Goal: Task Accomplishment & Management: Complete application form

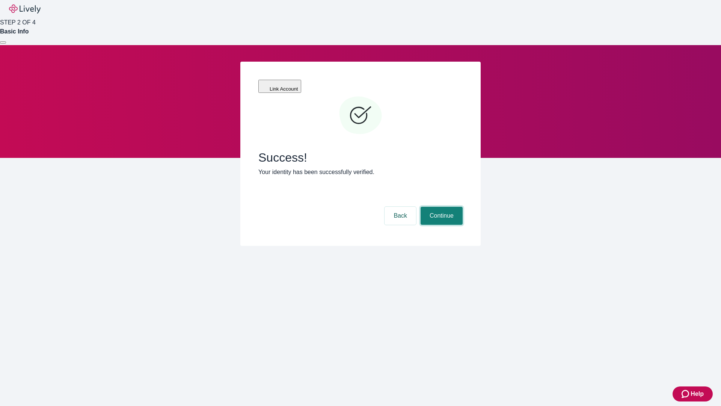
click at [440, 207] on button "Continue" at bounding box center [442, 216] width 42 height 18
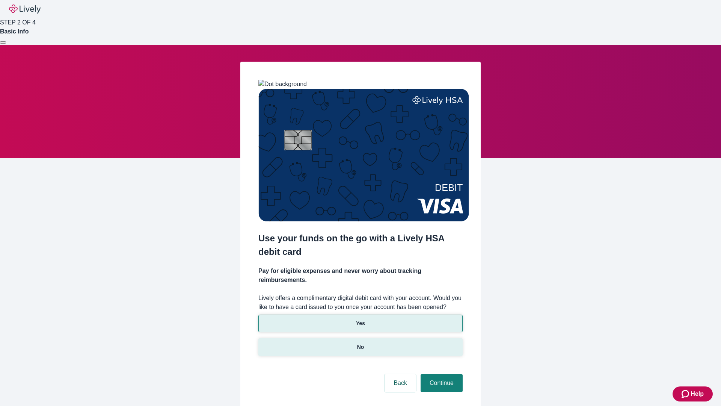
click at [360, 343] on p "No" at bounding box center [360, 347] width 7 height 8
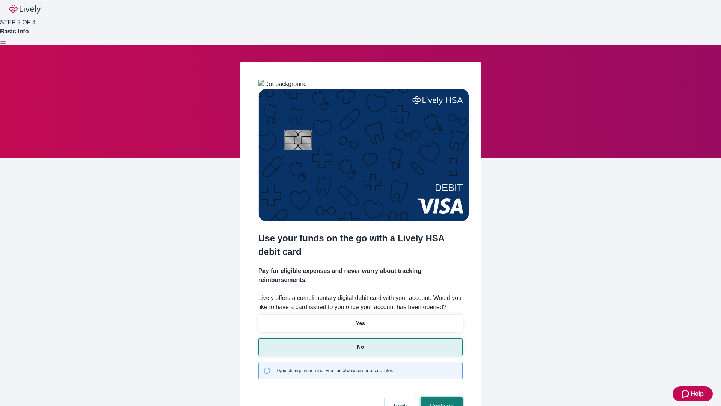
click at [440, 397] on button "Continue" at bounding box center [442, 406] width 42 height 18
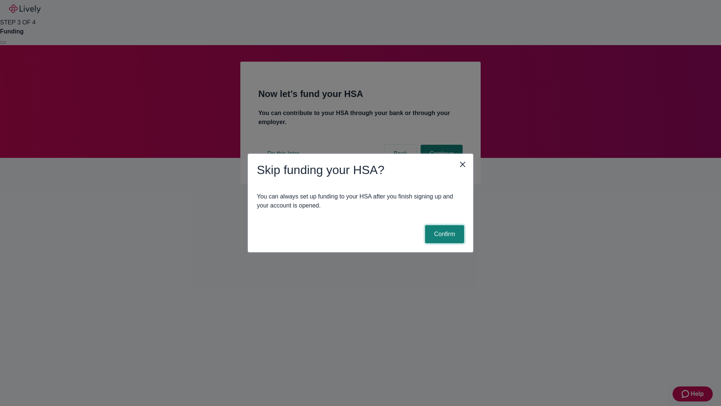
click at [443, 234] on button "Confirm" at bounding box center [444, 234] width 39 height 18
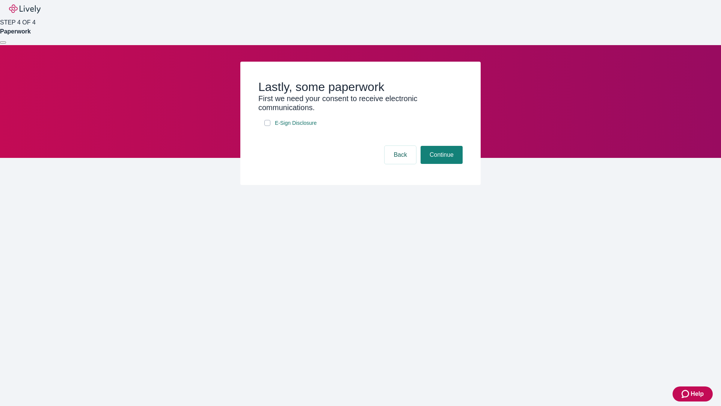
click at [267, 126] on input "E-Sign Disclosure" at bounding box center [267, 123] width 6 height 6
checkbox input "true"
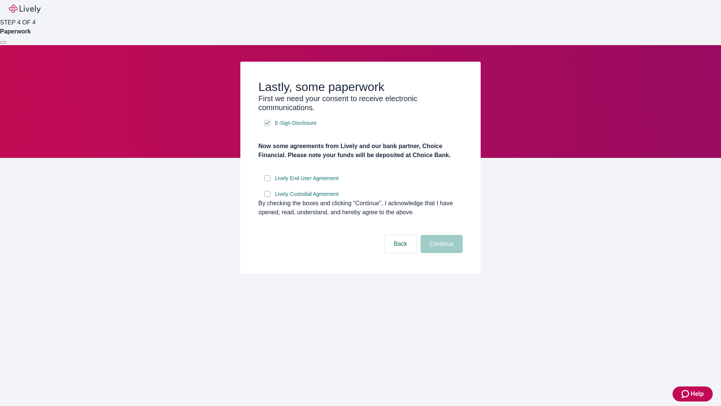
click at [267, 181] on input "Lively End User Agreement" at bounding box center [267, 178] width 6 height 6
checkbox input "true"
click at [267, 197] on input "Lively Custodial Agreement" at bounding box center [267, 194] width 6 height 6
checkbox input "true"
click at [440, 253] on button "Continue" at bounding box center [442, 244] width 42 height 18
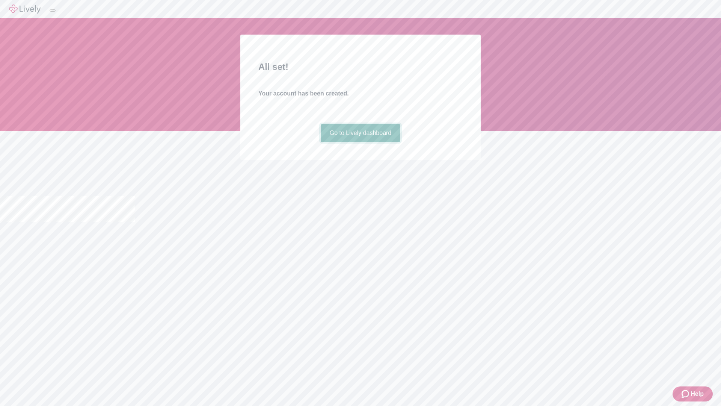
click at [360, 142] on link "Go to Lively dashboard" at bounding box center [361, 133] width 80 height 18
